Goal: Information Seeking & Learning: Learn about a topic

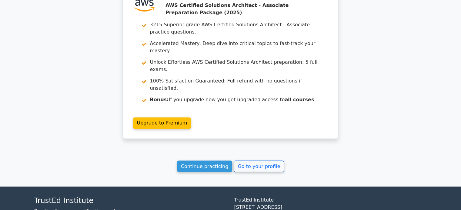
scroll to position [1022, 0]
click at [212, 161] on link "Continue practicing" at bounding box center [204, 167] width 55 height 12
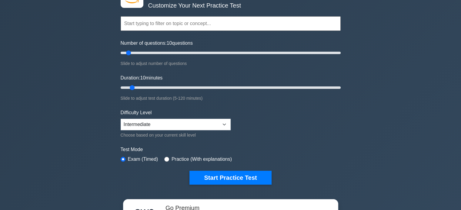
scroll to position [46, 0]
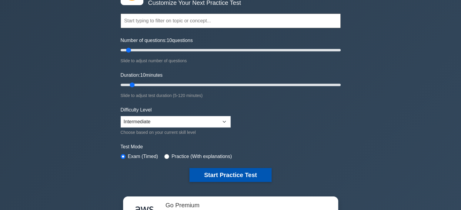
click at [225, 174] on button "Start Practice Test" at bounding box center [230, 175] width 82 height 14
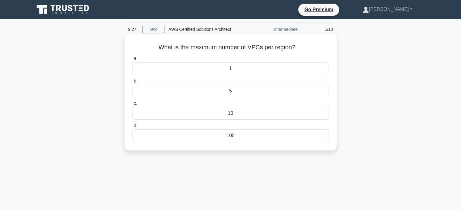
click at [232, 136] on div "100" at bounding box center [230, 136] width 196 height 13
click at [132, 128] on input "d. 100" at bounding box center [132, 126] width 0 height 4
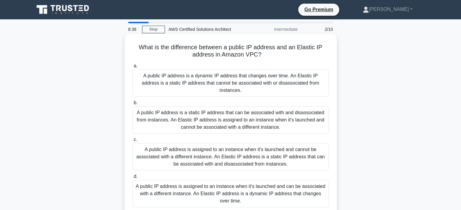
click at [247, 186] on div "A public IP address is assigned to an instance when it's launched and can be as…" at bounding box center [230, 193] width 196 height 27
click at [132, 179] on input "d. A public IP address is assigned to an instance when it's launched and can be…" at bounding box center [132, 177] width 0 height 4
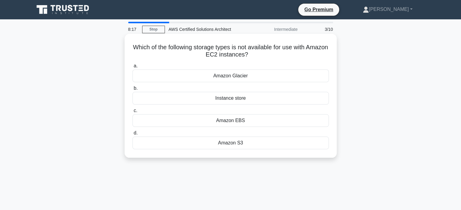
click at [237, 99] on div "Instance store" at bounding box center [230, 98] width 196 height 13
click at [132, 91] on input "b. Instance store" at bounding box center [132, 89] width 0 height 4
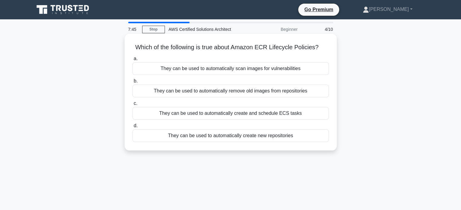
click at [185, 92] on div "They can be used to automatically remove old images from repositories" at bounding box center [230, 91] width 196 height 13
click at [132, 83] on input "b. They can be used to automatically remove old images from repositories" at bounding box center [132, 81] width 0 height 4
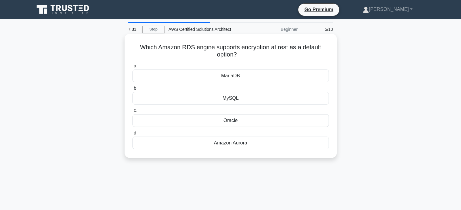
click at [236, 146] on div "Amazon Aurora" at bounding box center [230, 143] width 196 height 13
click at [132, 135] on input "d. Amazon Aurora" at bounding box center [132, 133] width 0 height 4
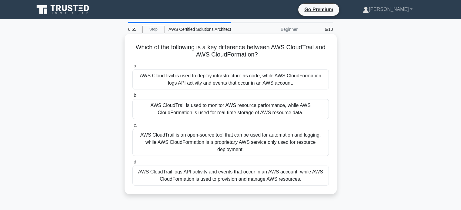
click at [234, 177] on div "AWS CloudTrail logs API activity and events that occur in an AWS account, while…" at bounding box center [230, 176] width 196 height 20
click at [132, 164] on input "d. AWS CloudTrail logs API activity and events that occur in an AWS account, wh…" at bounding box center [132, 163] width 0 height 4
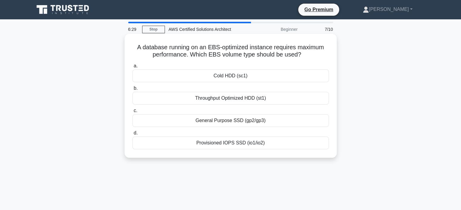
click at [240, 142] on div "Provisioned IOPS SSD (io1/io2)" at bounding box center [230, 143] width 196 height 13
click at [132, 135] on input "d. Provisioned IOPS SSD (io1/io2)" at bounding box center [132, 133] width 0 height 4
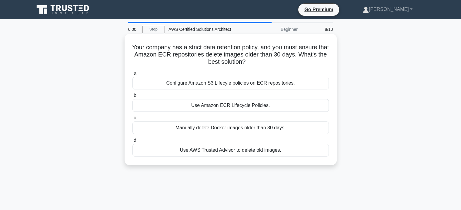
click at [206, 83] on div "Configure Amazon S3 Lifecyle policies on ECR repositories." at bounding box center [230, 83] width 196 height 13
click at [132, 75] on input "a. Configure Amazon S3 Lifecyle policies on ECR repositories." at bounding box center [132, 73] width 0 height 4
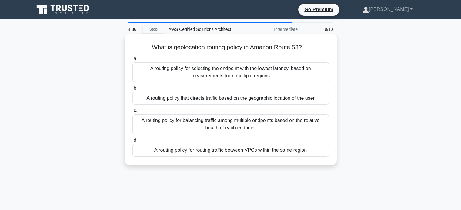
click at [230, 73] on div "A routing policy for selecting the endpoint with the lowest latency, based on m…" at bounding box center [230, 72] width 196 height 20
click at [132, 61] on input "a. A routing policy for selecting the endpoint with the lowest latency, based o…" at bounding box center [132, 59] width 0 height 4
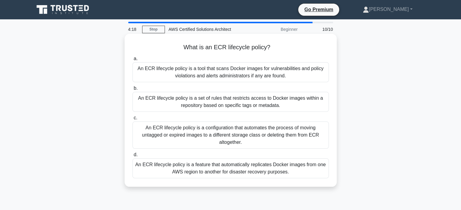
click at [219, 129] on div "An ECR lifecycle policy is a configuration that automates the process of moving…" at bounding box center [230, 135] width 196 height 27
click at [132, 120] on input "c. An ECR lifecycle policy is a configuration that automates the process of mov…" at bounding box center [132, 118] width 0 height 4
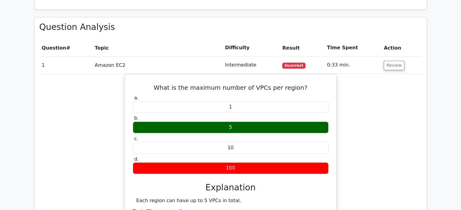
drag, startPoint x: 0, startPoint y: 0, endPoint x: 465, endPoint y: 115, distance: 478.9
click at [460, 115] on html "Go Premium [PERSON_NAME]" at bounding box center [230, 129] width 461 height 1143
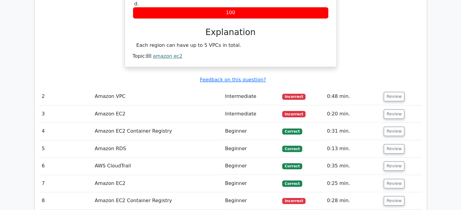
scroll to position [602, 0]
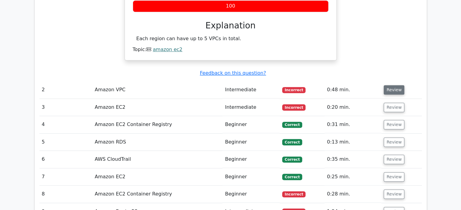
click at [389, 85] on button "Review" at bounding box center [393, 89] width 21 height 9
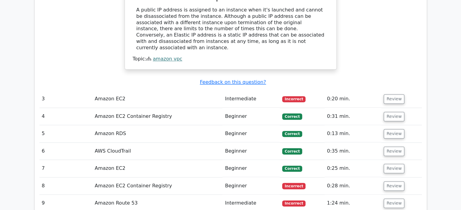
scroll to position [889, 0]
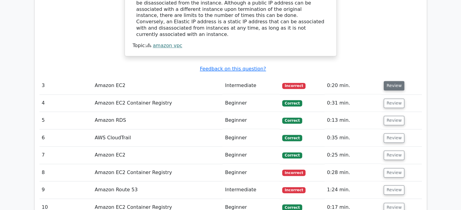
click at [386, 81] on button "Review" at bounding box center [393, 85] width 21 height 9
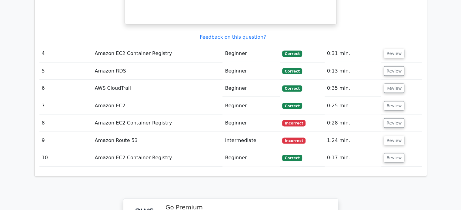
scroll to position [1188, 0]
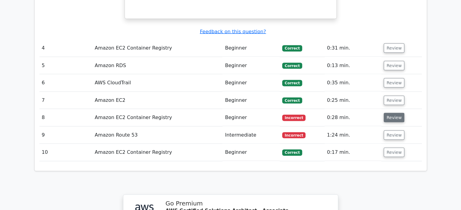
click at [389, 113] on button "Review" at bounding box center [393, 117] width 21 height 9
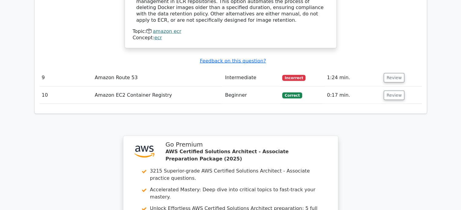
scroll to position [1469, 0]
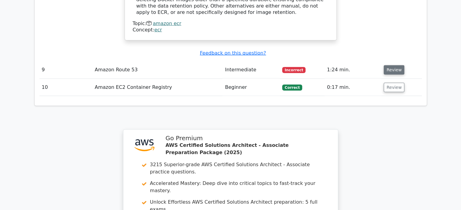
click at [395, 65] on button "Review" at bounding box center [393, 69] width 21 height 9
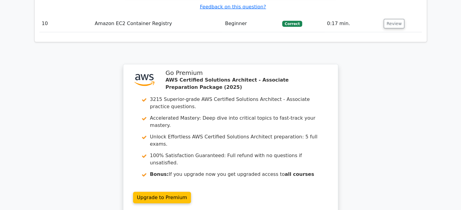
scroll to position [1786, 0]
